Goal: Information Seeking & Learning: Learn about a topic

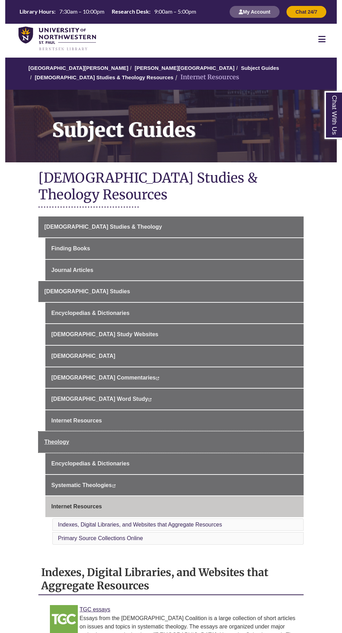
click at [87, 436] on link "Theology" at bounding box center [170, 442] width 265 height 21
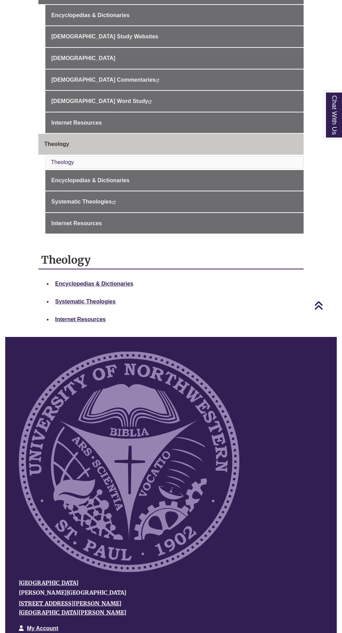
scroll to position [298, 0]
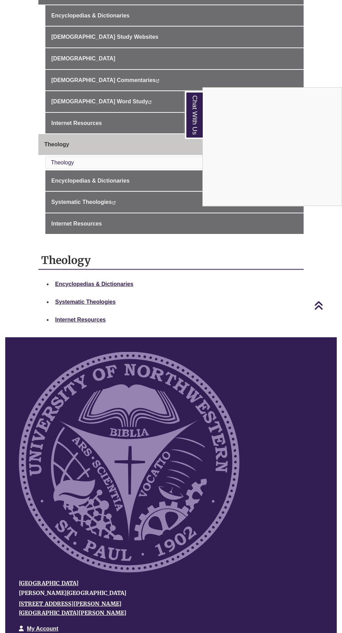
click at [95, 260] on div "Chat With Us" at bounding box center [171, 316] width 342 height 633
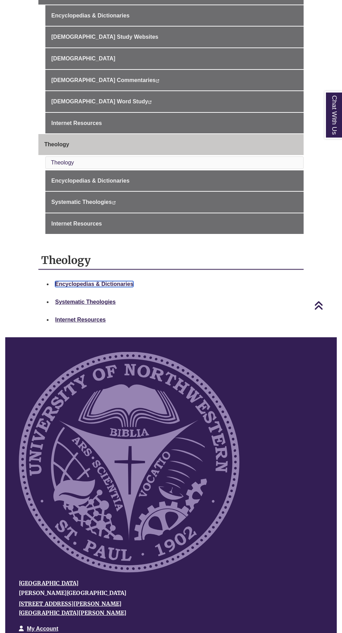
click at [92, 281] on strong "Encyclopedias & Dictionaries" at bounding box center [94, 284] width 78 height 6
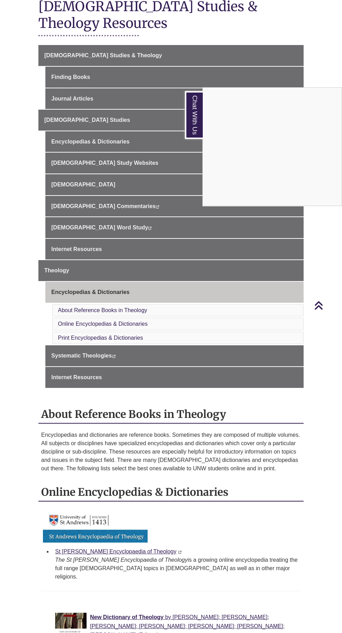
scroll to position [175, 0]
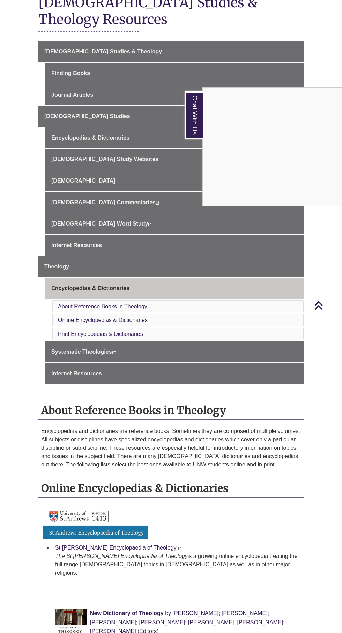
click at [132, 590] on div "Chat With Us" at bounding box center [171, 316] width 342 height 633
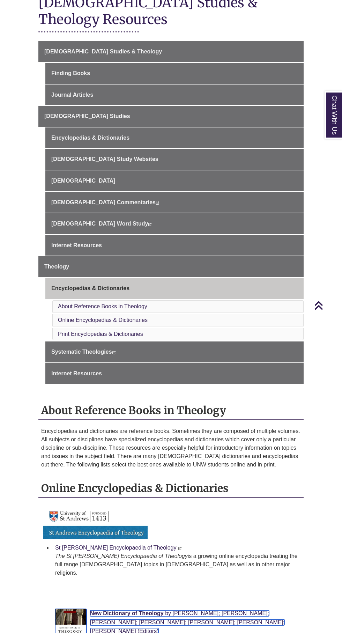
click at [128, 611] on span "New Dictionary of Theology" at bounding box center [127, 614] width 74 height 6
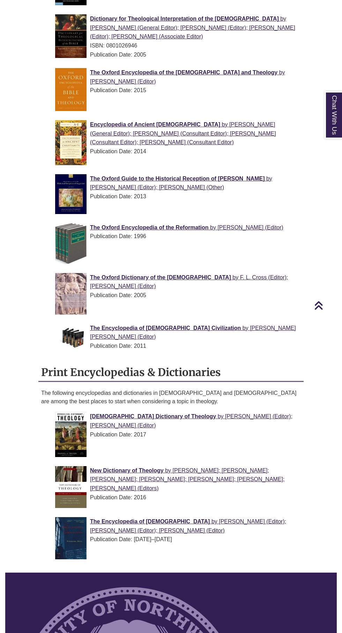
scroll to position [1034, 0]
